Goal: Find specific page/section: Find specific page/section

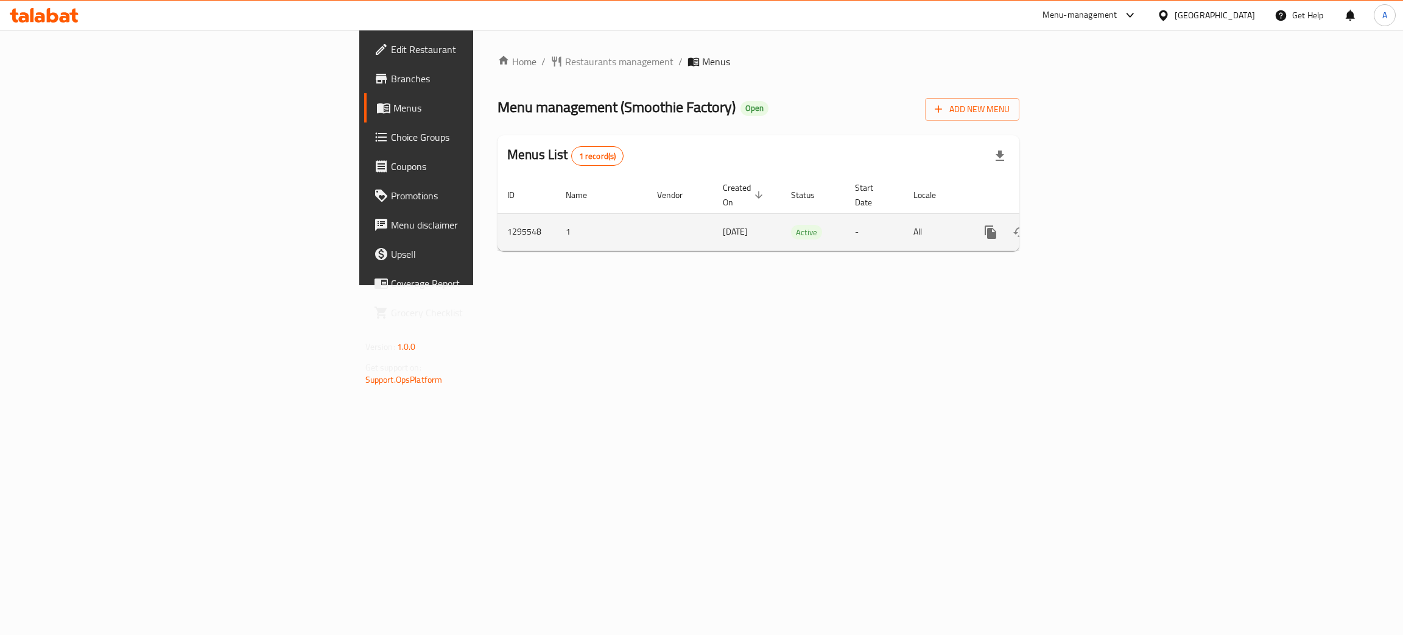
click at [1086, 225] on icon "enhanced table" at bounding box center [1078, 232] width 15 height 15
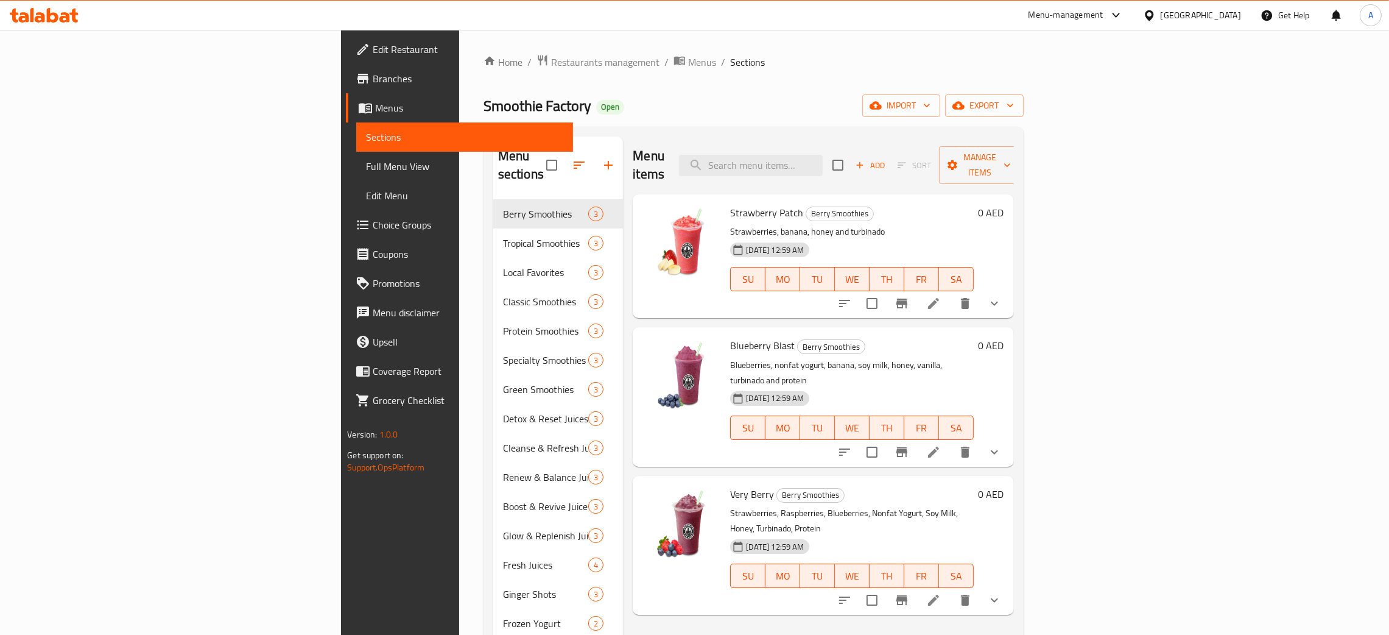
drag, startPoint x: 66, startPoint y: 163, endPoint x: 94, endPoint y: 163, distance: 27.4
click at [366, 162] on span "Full Menu View" at bounding box center [464, 166] width 197 height 15
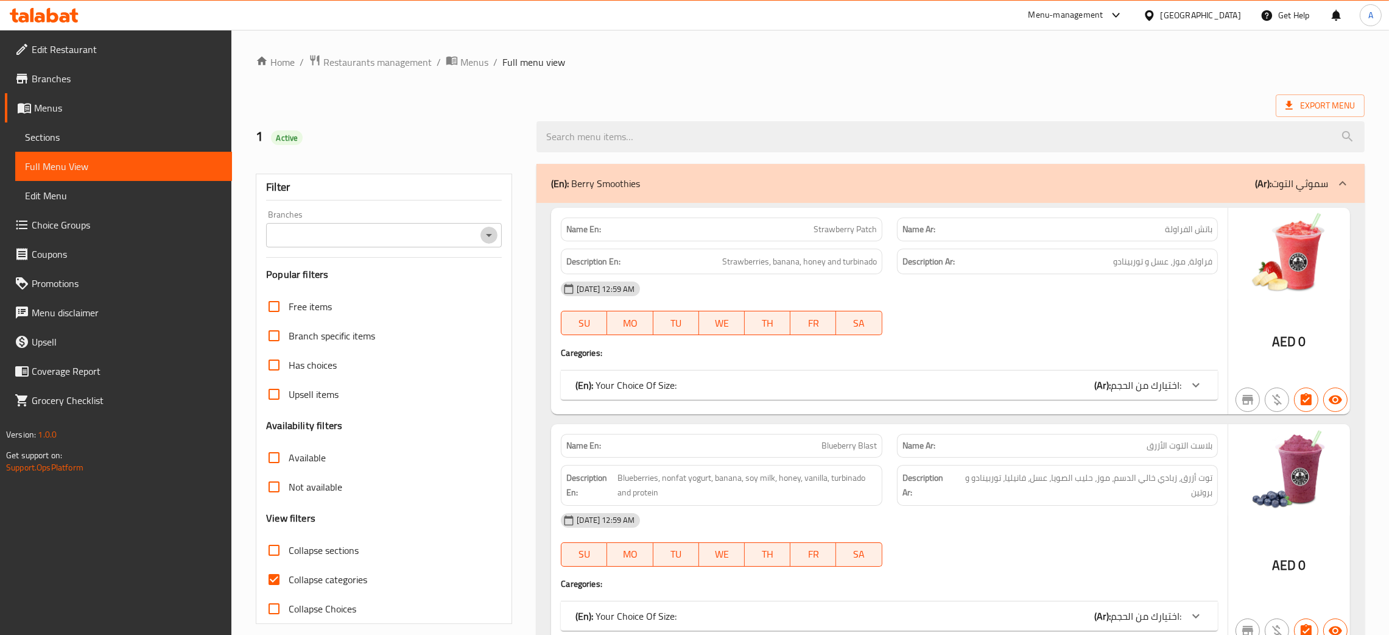
click at [492, 233] on icon "Open" at bounding box center [489, 235] width 15 height 15
click at [408, 288] on span "Smoothie Factory, Dubai Investments Park 1" at bounding box center [366, 288] width 183 height 15
type input "Smoothie Factory, Dubai Investments Park 1"
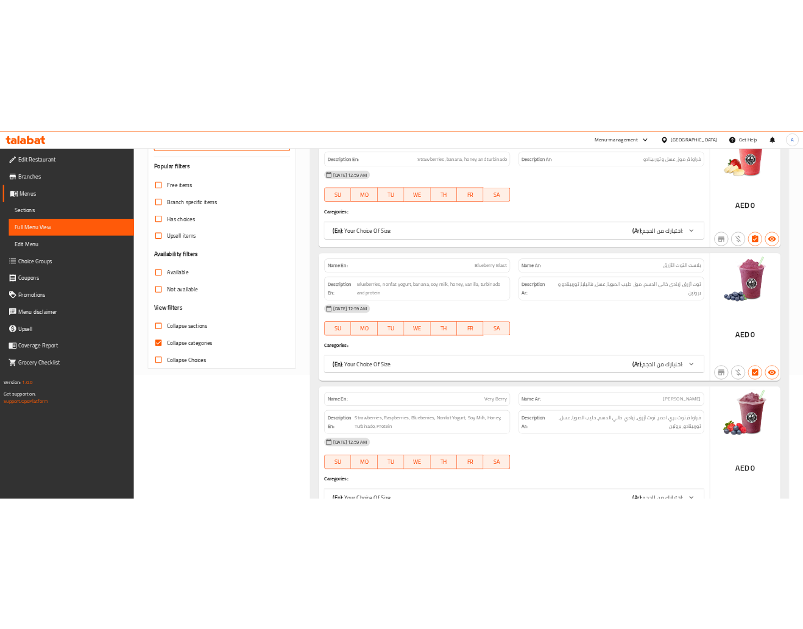
scroll to position [273, 0]
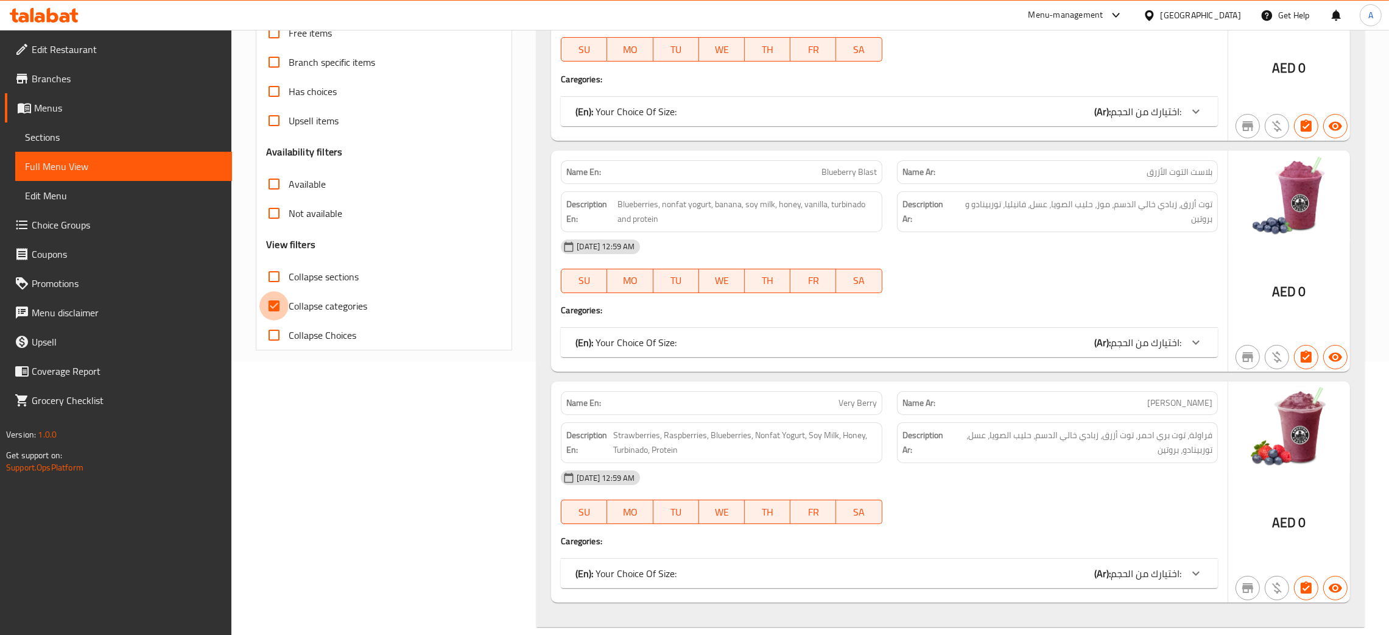
click at [276, 306] on input "Collapse categories" at bounding box center [273, 305] width 29 height 29
checkbox input "false"
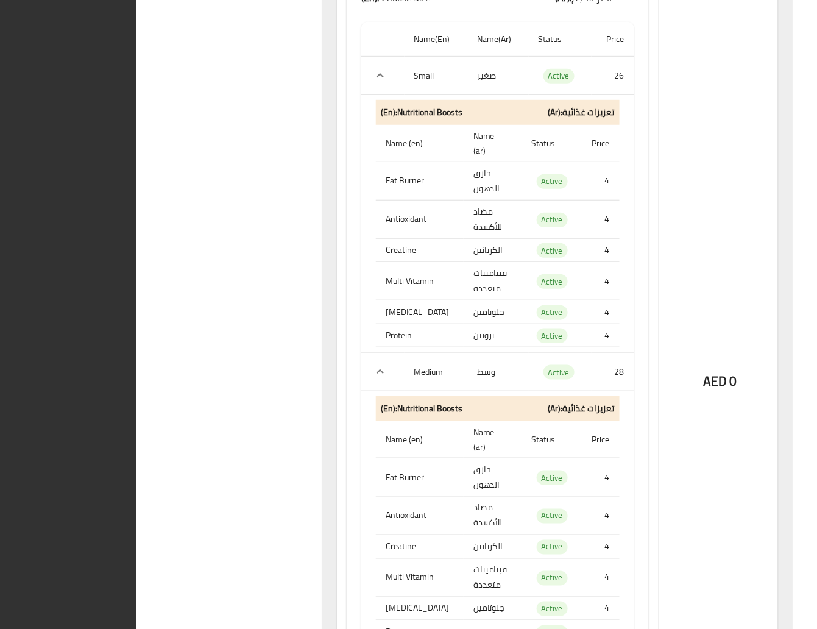
scroll to position [0, 0]
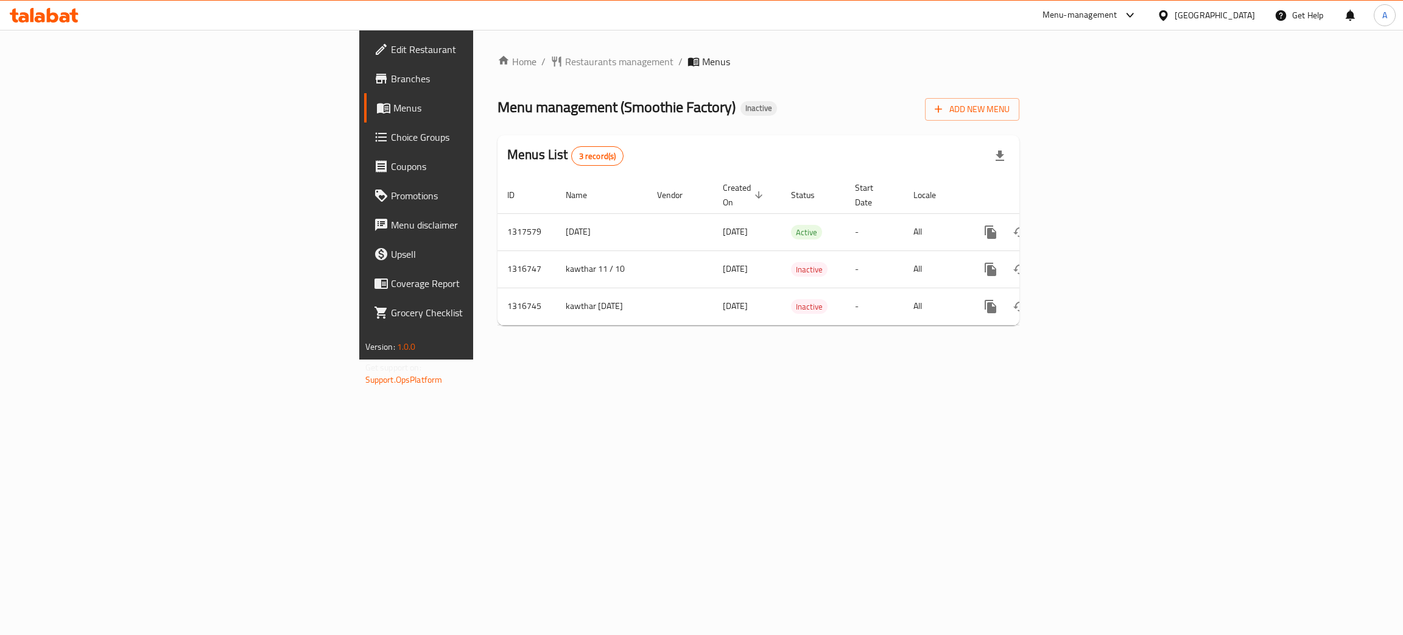
click at [391, 75] on span "Branches" at bounding box center [487, 78] width 193 height 15
click at [1086, 225] on icon "enhanced table" at bounding box center [1078, 232] width 15 height 15
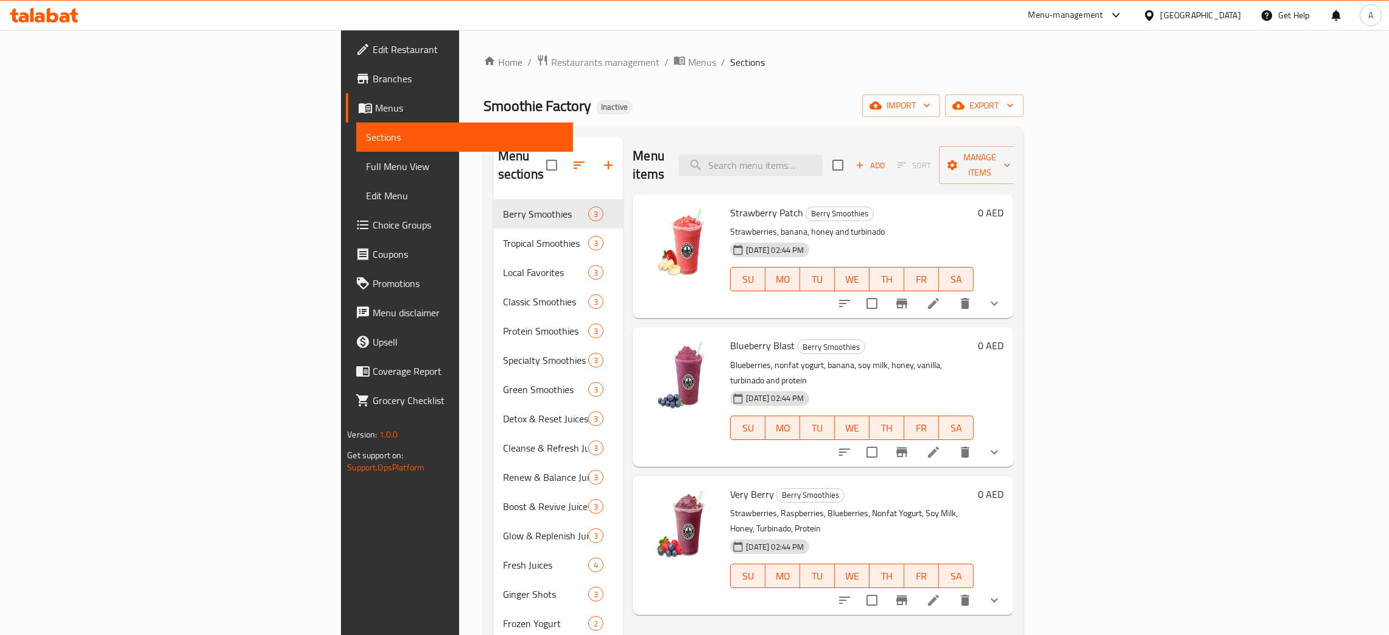
click at [366, 160] on span "Full Menu View" at bounding box center [464, 166] width 197 height 15
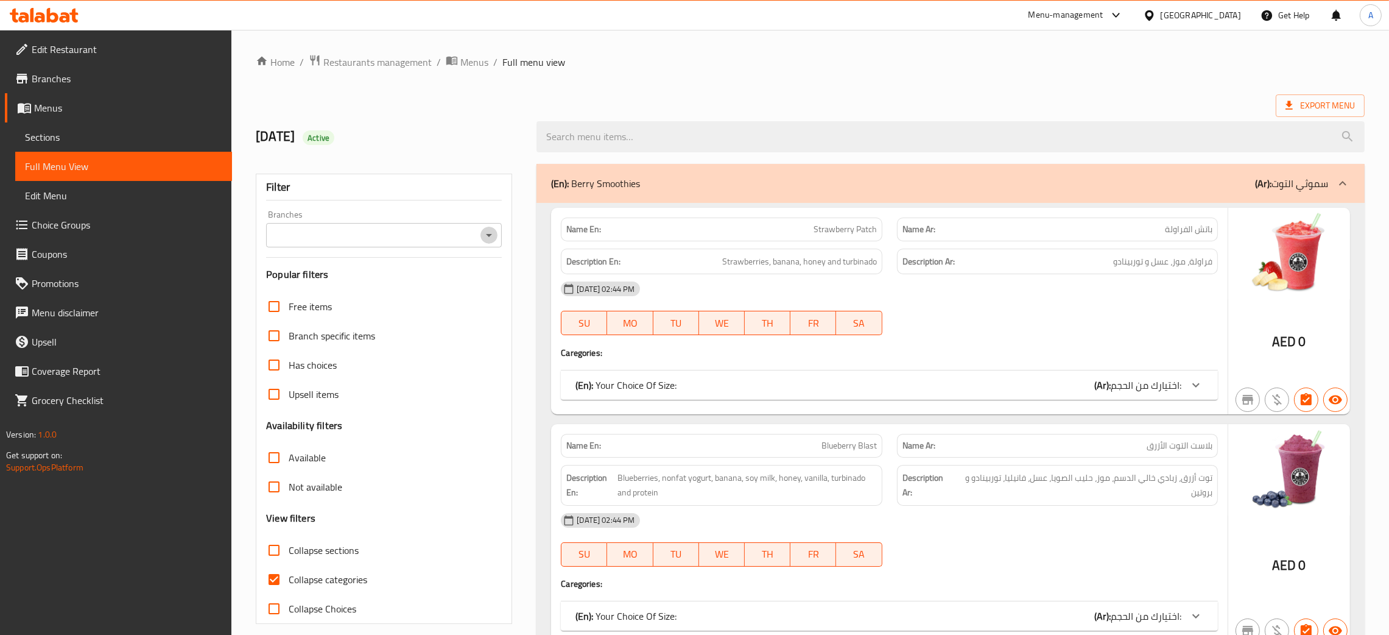
click at [491, 230] on icon "Open" at bounding box center [489, 235] width 15 height 15
click at [410, 283] on span "Smoothie Factory, Downtown Burj Khalifa" at bounding box center [358, 288] width 167 height 15
type input "Smoothie Factory, Downtown Burj Khalifa"
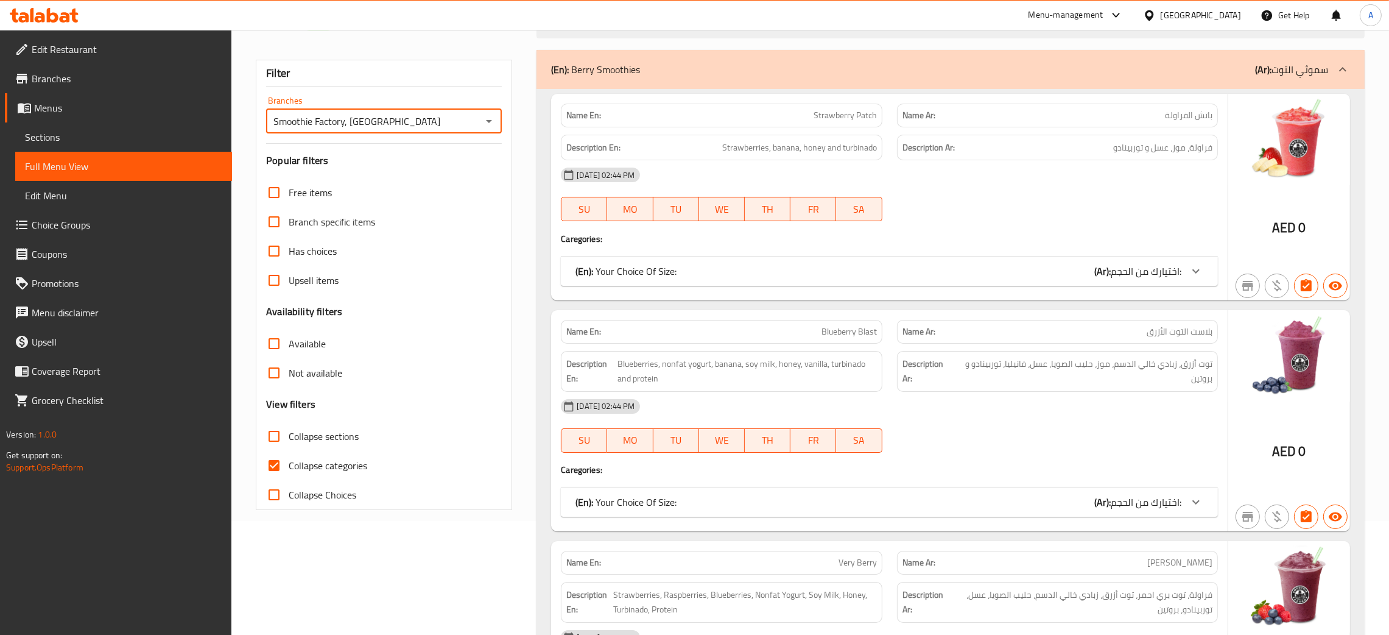
scroll to position [273, 0]
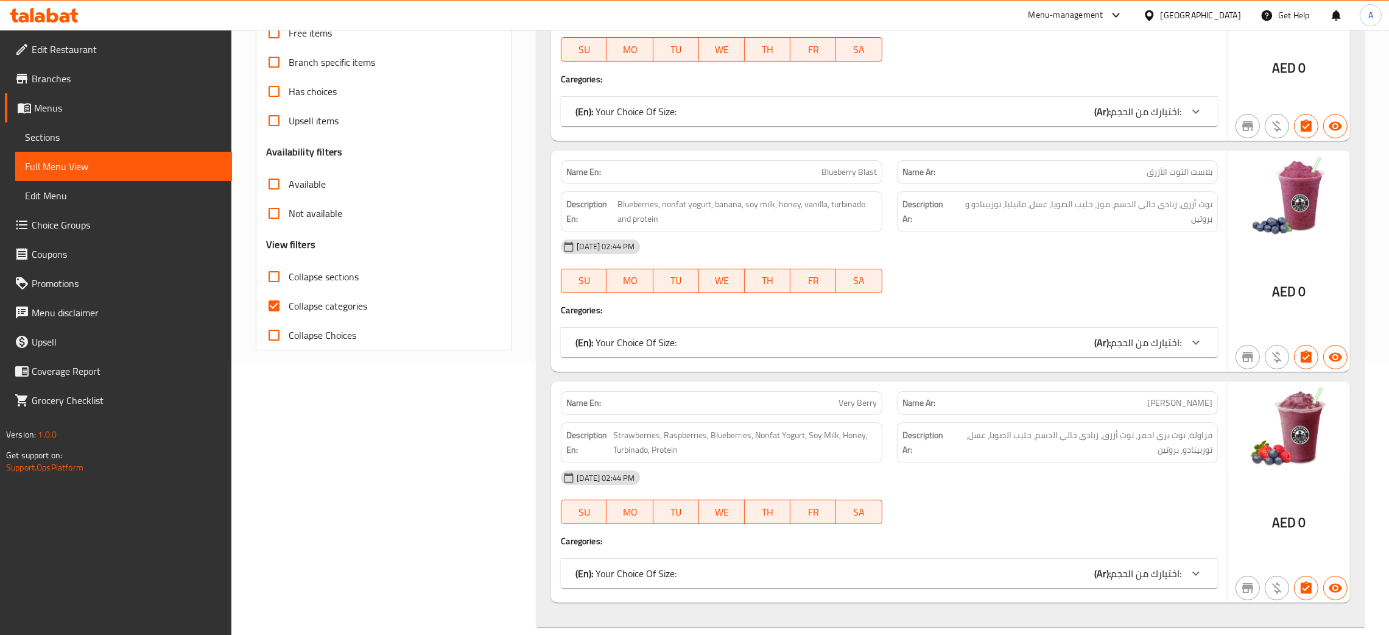
drag, startPoint x: 272, startPoint y: 303, endPoint x: 856, endPoint y: 339, distance: 585.1
click at [272, 303] on input "Collapse categories" at bounding box center [273, 305] width 29 height 29
checkbox input "false"
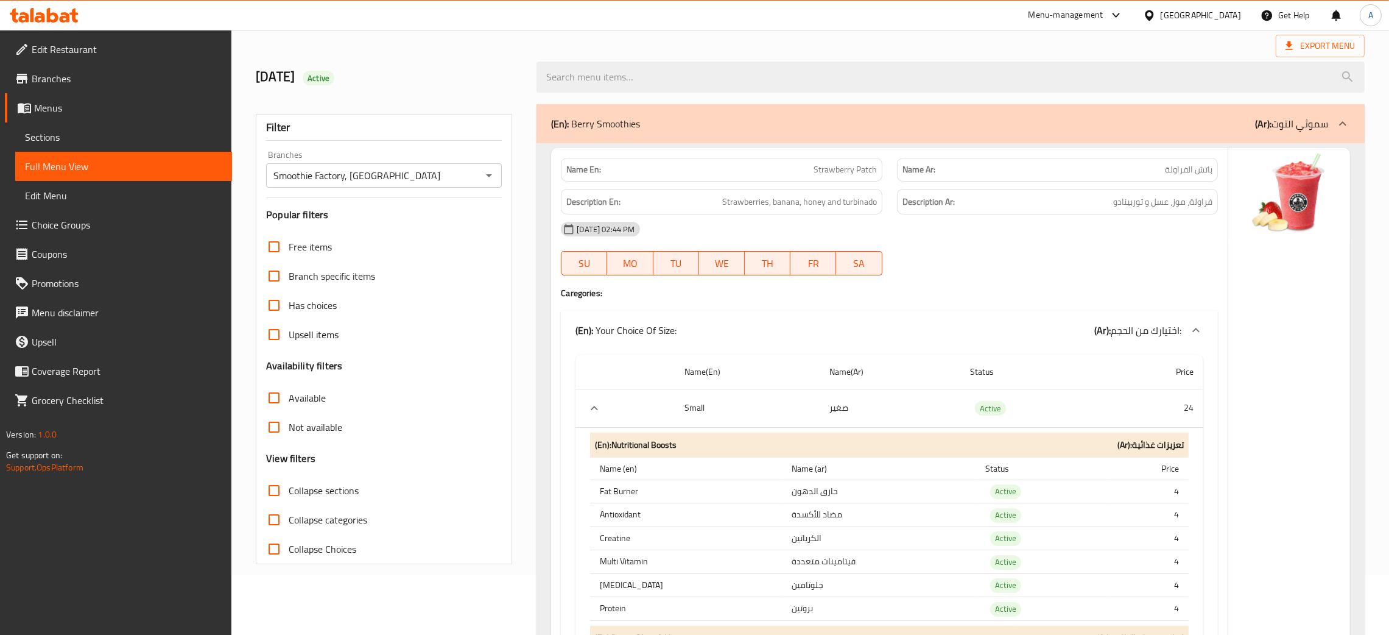
scroll to position [91, 0]
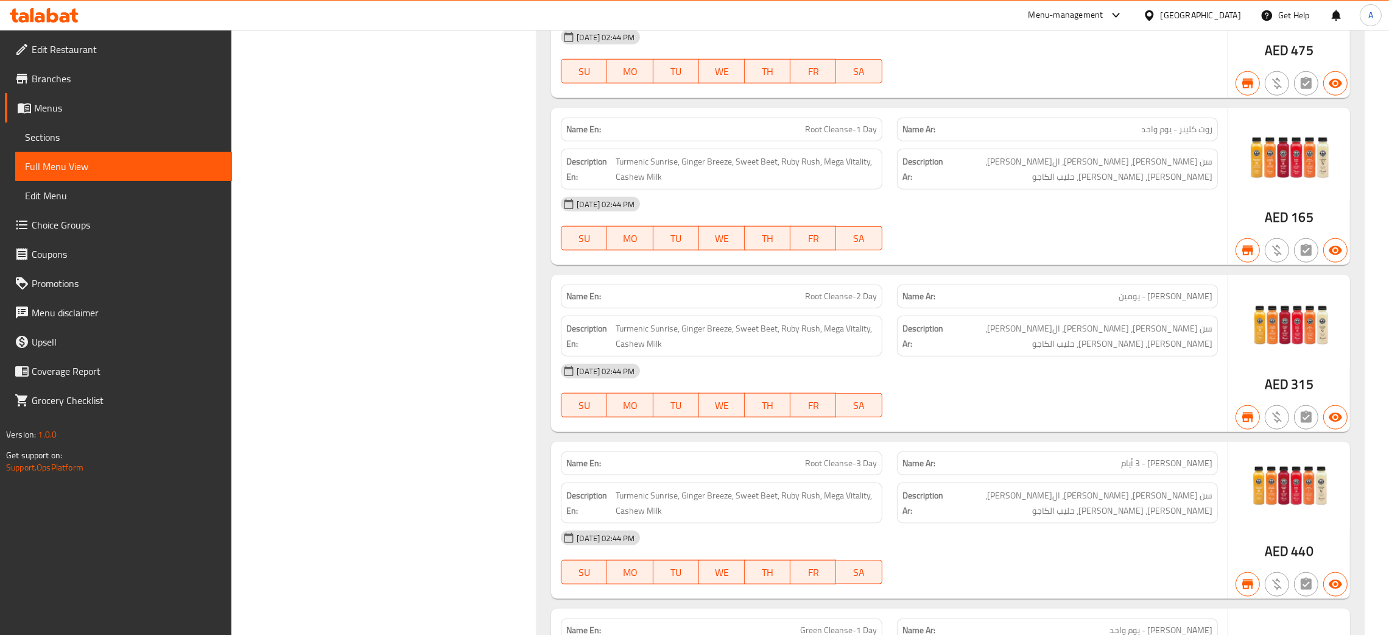
scroll to position [71597, 0]
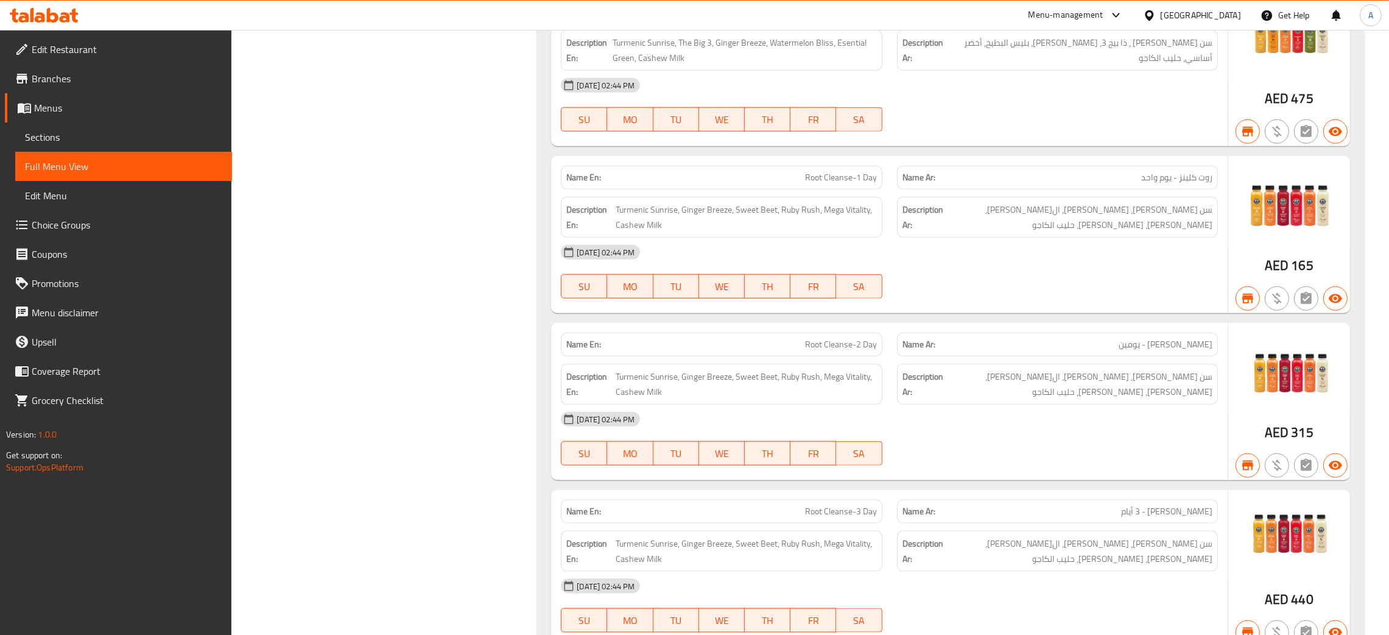
click at [28, 21] on icon at bounding box center [23, 17] width 10 height 10
